Goal: Task Accomplishment & Management: Complete application form

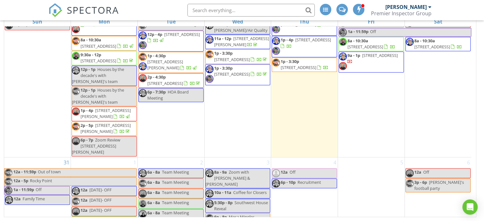
scroll to position [612, 0]
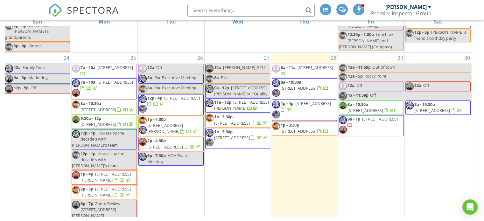
click at [310, 53] on div "28 8a - 11a 1129 E Kachina Trl, Phoenix 85042 8a - 10:30a 1129 E Kachina Trl, P…" at bounding box center [304, 137] width 66 height 168
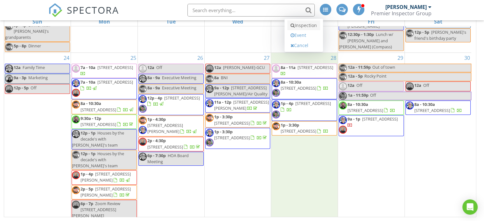
click at [304, 25] on link "Inspection" at bounding box center [303, 25] width 33 height 10
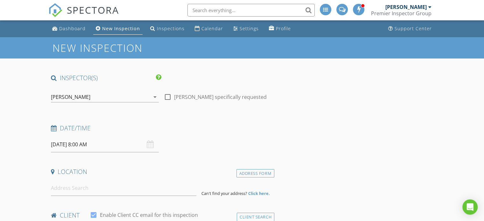
click at [154, 96] on icon "arrow_drop_down" at bounding box center [155, 97] width 8 height 8
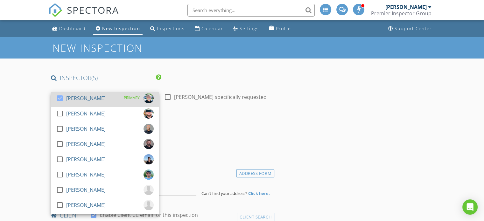
click at [58, 96] on div at bounding box center [59, 98] width 11 height 11
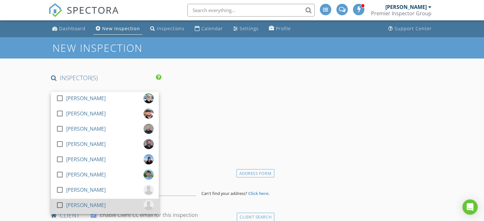
click at [59, 203] on div at bounding box center [59, 205] width 11 height 11
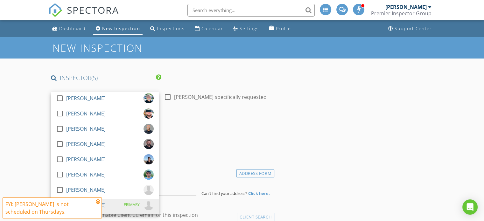
click at [180, 78] on div "INSPECTOR(S)" at bounding box center [161, 80] width 226 height 13
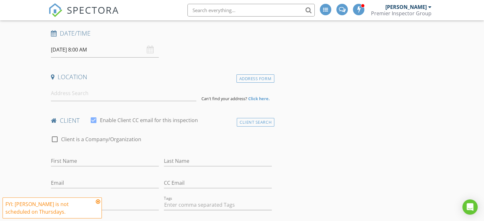
scroll to position [95, 0]
click at [99, 52] on input "08/28/2025 8:00 AM" at bounding box center [105, 49] width 108 height 16
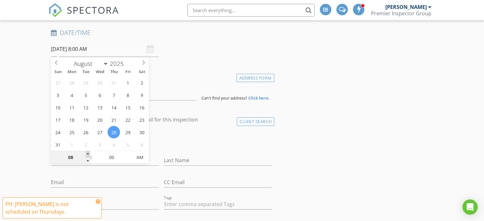
type input "09"
type input "08/28/2025 9:00 AM"
click at [89, 152] on span at bounding box center [88, 154] width 4 height 6
type input "10"
type input "08/28/2025 10:00 AM"
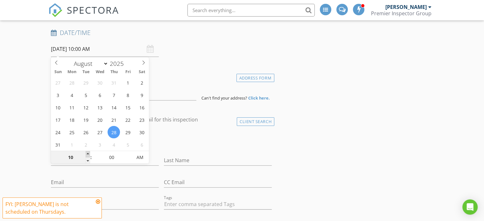
click at [89, 152] on span at bounding box center [88, 154] width 4 height 6
type input "11"
type input "08/28/2025 11:00 AM"
click at [89, 152] on span at bounding box center [88, 154] width 4 height 6
type input "12"
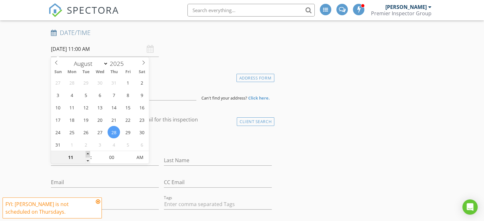
type input "08/28/2025 12:00 PM"
click at [89, 152] on span at bounding box center [88, 154] width 4 height 6
type input "01"
type input "[DATE] 1:00 PM"
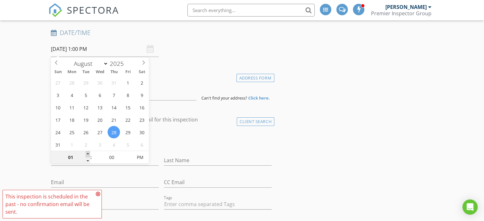
click at [89, 152] on span at bounding box center [88, 154] width 4 height 6
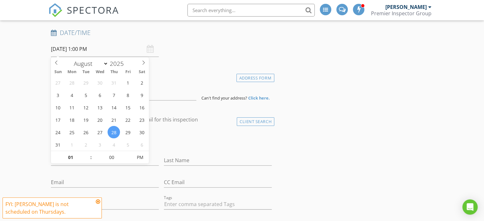
click at [98, 200] on icon at bounding box center [98, 201] width 4 height 5
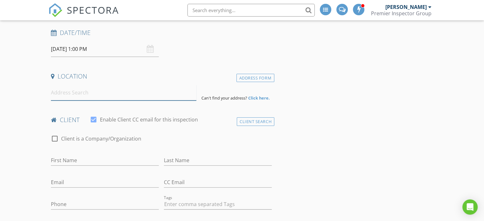
click at [95, 91] on input at bounding box center [123, 93] width 145 height 16
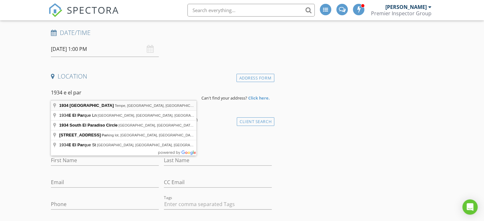
type input "1934 East El Parque Drive, Tempe, AZ, USA"
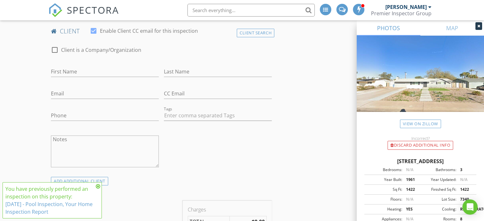
scroll to position [318, 0]
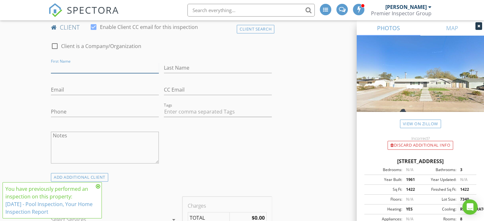
click at [109, 63] on input "First Name" at bounding box center [105, 68] width 108 height 10
type input "Parallel 5"
click at [186, 65] on input "Last Name" at bounding box center [218, 68] width 108 height 10
type input "Tadi"
click at [174, 132] on div "check_box_outline_blank Client is a Company/Organization First Name Parallel 5 …" at bounding box center [161, 104] width 226 height 137
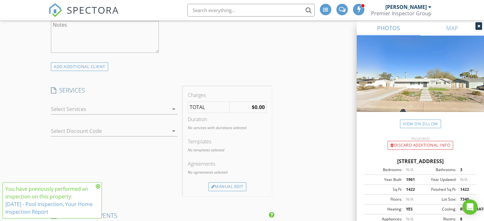
scroll to position [445, 0]
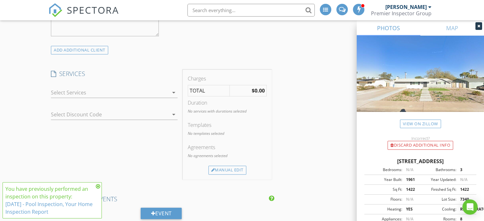
click at [171, 91] on icon "arrow_drop_down" at bounding box center [174, 93] width 8 height 8
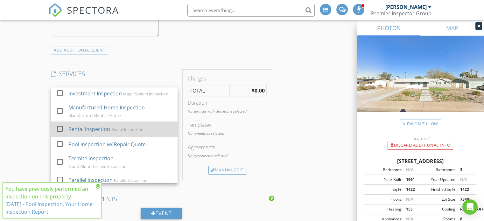
scroll to position [191, 0]
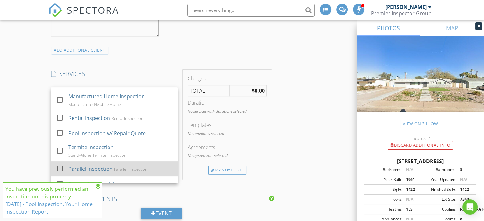
click at [62, 168] on div at bounding box center [59, 168] width 11 height 11
checkbox input "false"
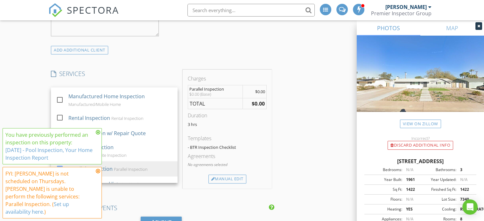
click at [98, 135] on icon at bounding box center [98, 132] width 4 height 5
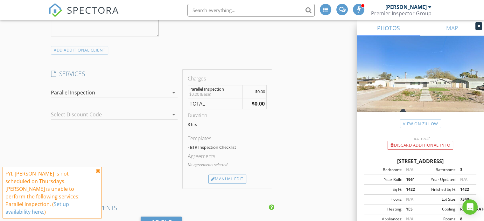
click at [97, 174] on icon at bounding box center [98, 171] width 4 height 5
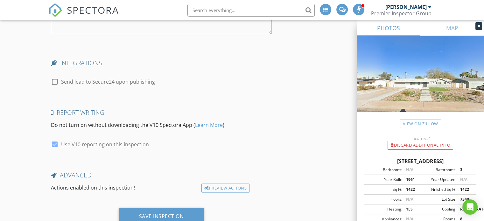
scroll to position [1082, 0]
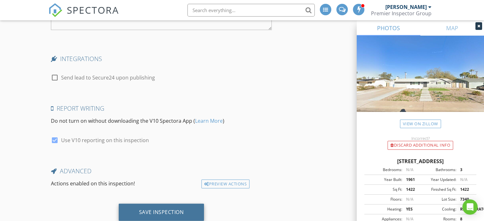
click at [165, 209] on div "Save Inspection" at bounding box center [161, 212] width 45 height 6
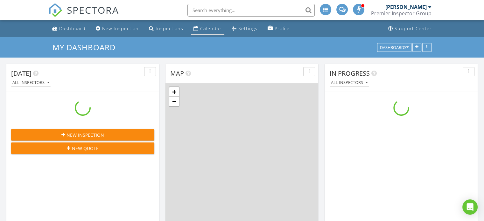
scroll to position [589, 494]
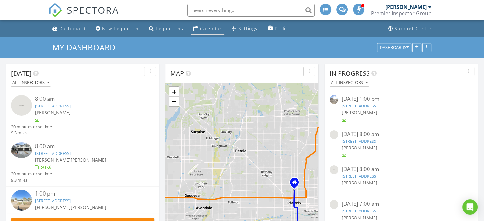
click at [208, 28] on div "Calendar" at bounding box center [211, 28] width 22 height 6
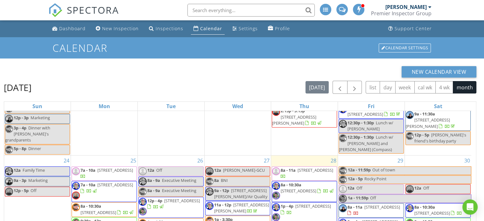
scroll to position [604, 0]
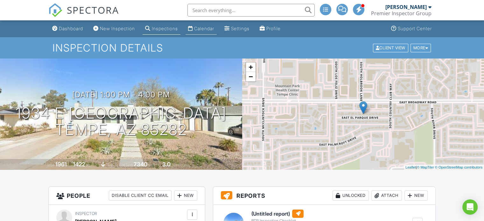
click at [209, 26] on div "Calendar" at bounding box center [204, 28] width 20 height 5
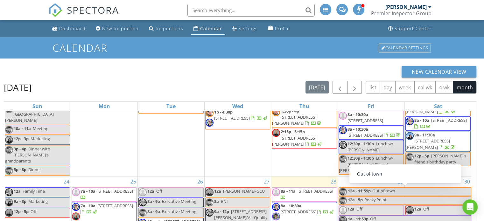
scroll to position [604, 0]
